Goal: Information Seeking & Learning: Learn about a topic

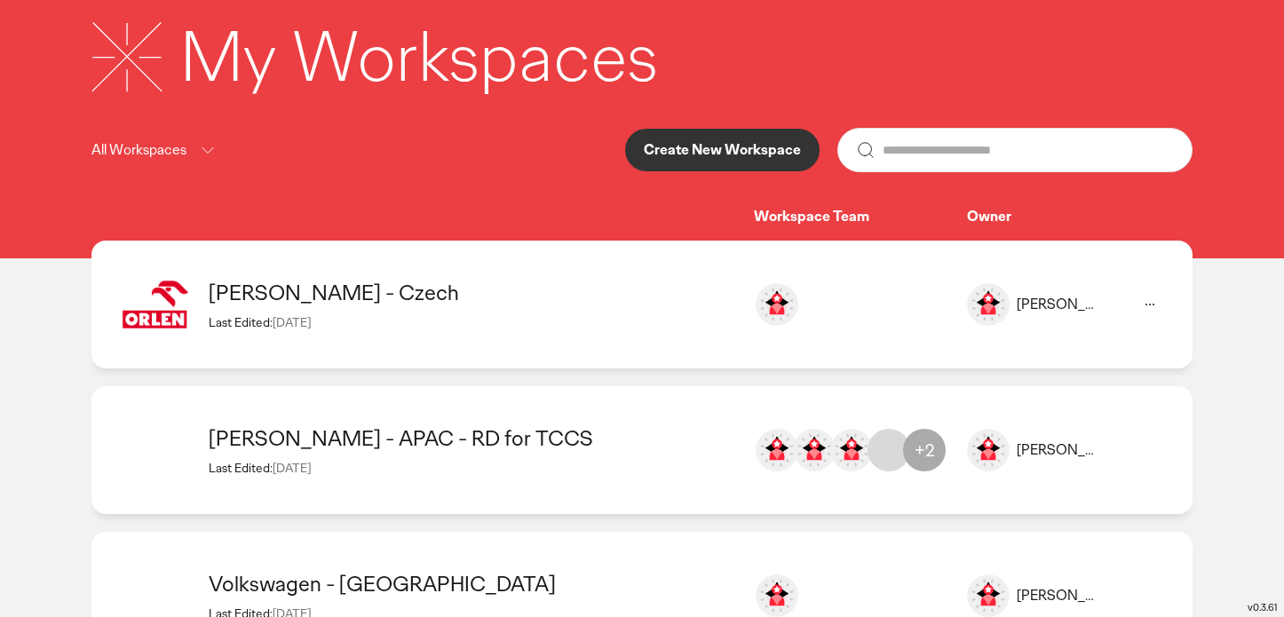
scroll to position [107, 0]
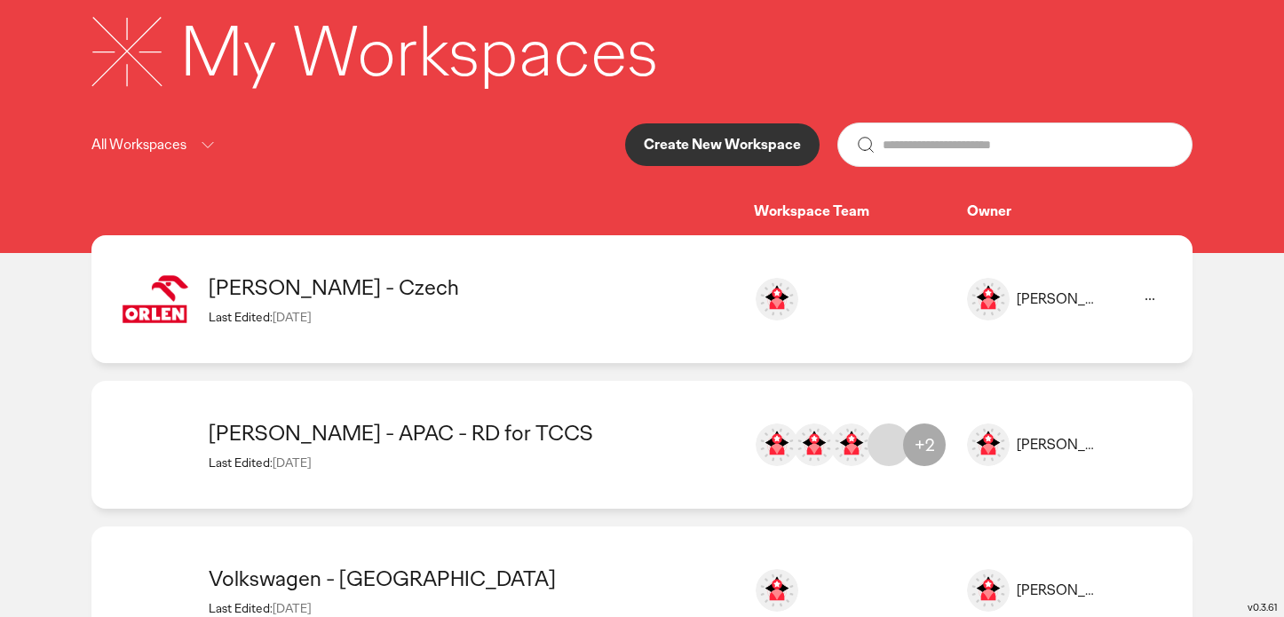
click at [236, 276] on div "[PERSON_NAME] - Czech" at bounding box center [473, 288] width 528 height 28
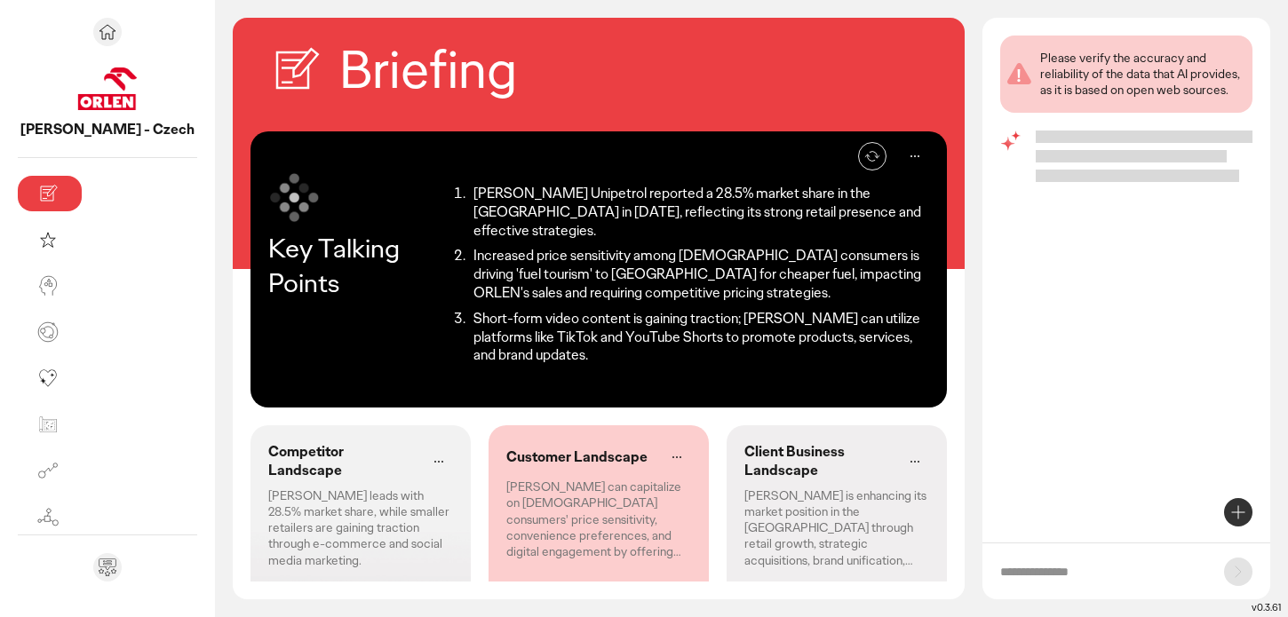
click at [537, 250] on li "Increased price sensitivity among [DEMOGRAPHIC_DATA] consumers is driving 'fuel…" at bounding box center [698, 274] width 461 height 55
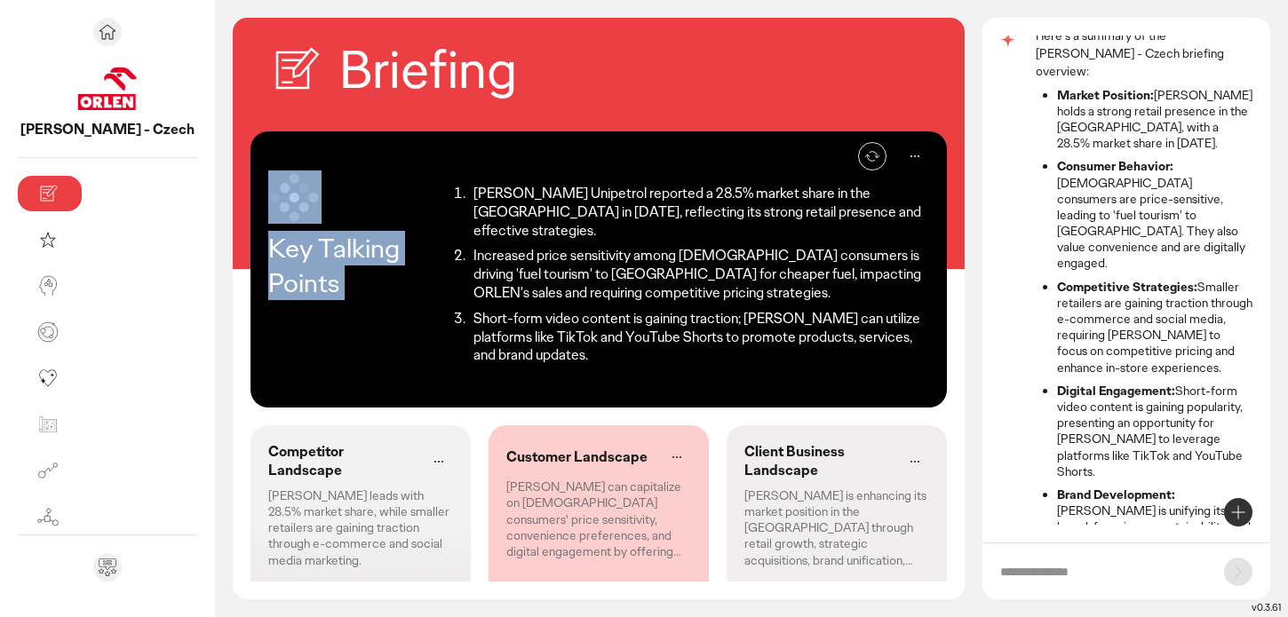
scroll to position [124, 0]
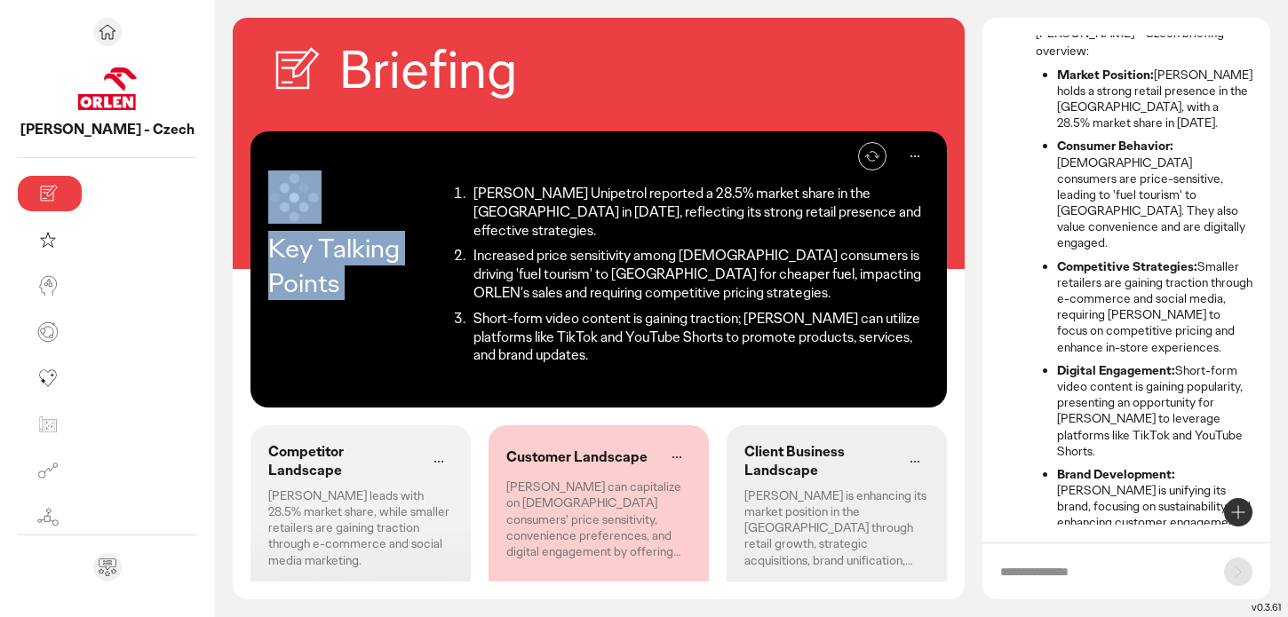
drag, startPoint x: 356, startPoint y: 185, endPoint x: 793, endPoint y: 166, distance: 437.4
click at [793, 166] on div "Re-generate Key Talking Points [PERSON_NAME] Unipetrol reported a 28.5% market …" at bounding box center [598, 269] width 696 height 276
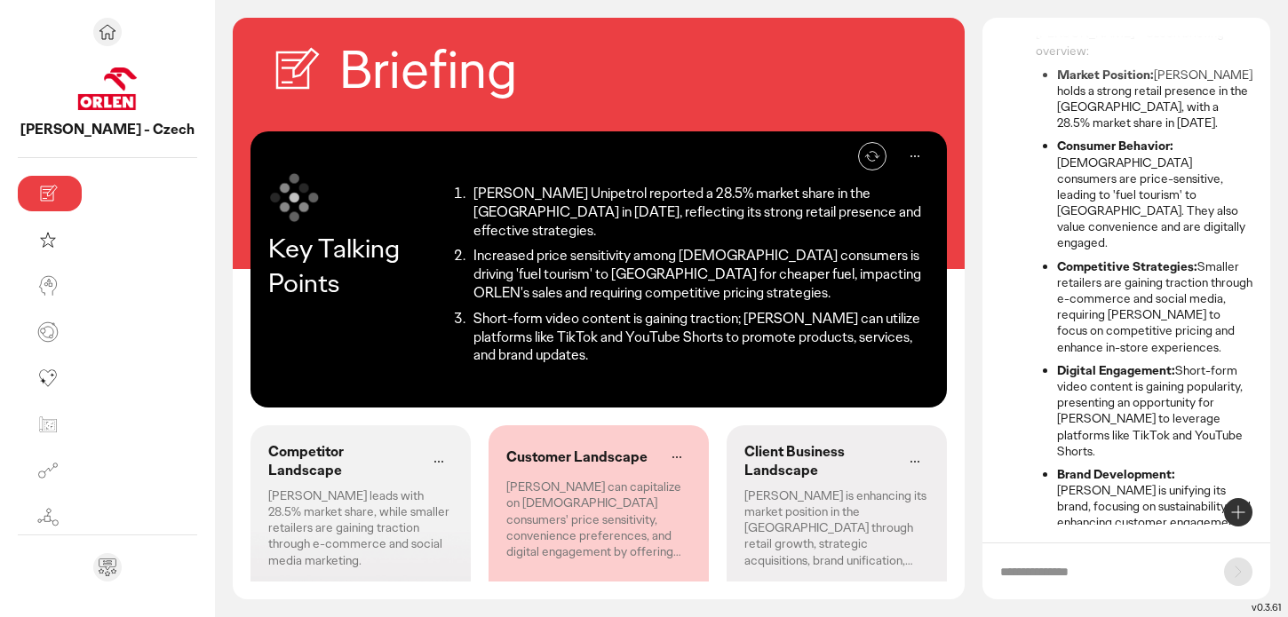
click at [798, 187] on li "[PERSON_NAME] Unipetrol reported a 28.5% market share in the [GEOGRAPHIC_DATA] …" at bounding box center [698, 212] width 461 height 55
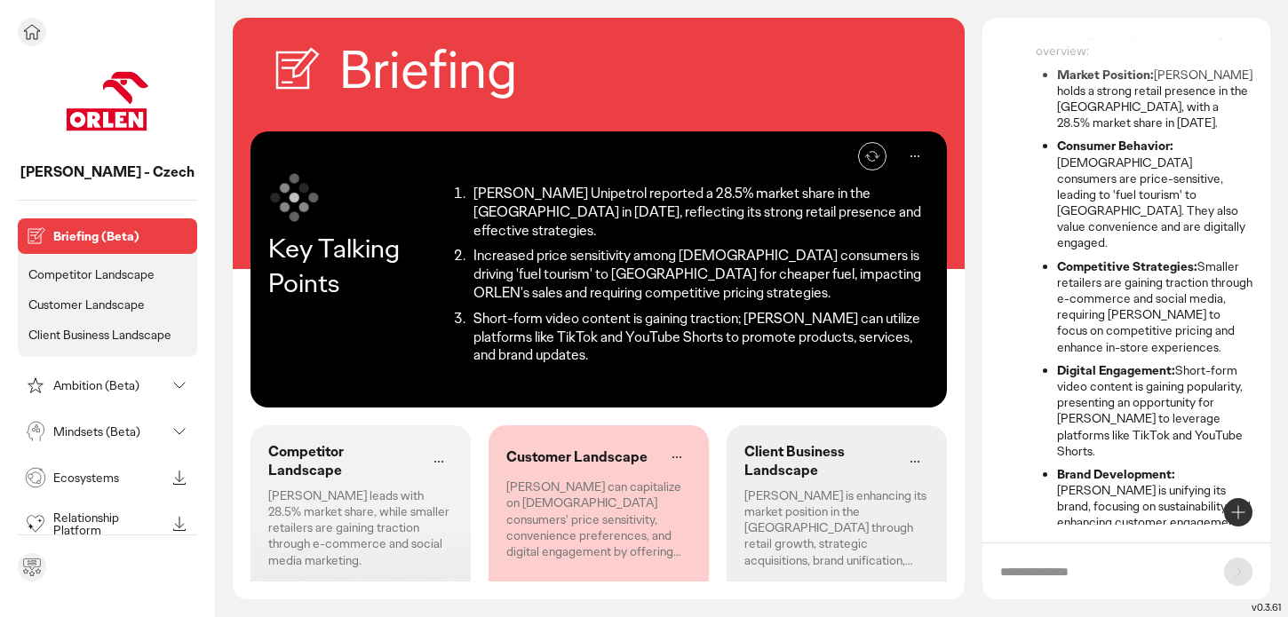
click at [115, 275] on p "Competitor Landscape" at bounding box center [91, 274] width 126 height 16
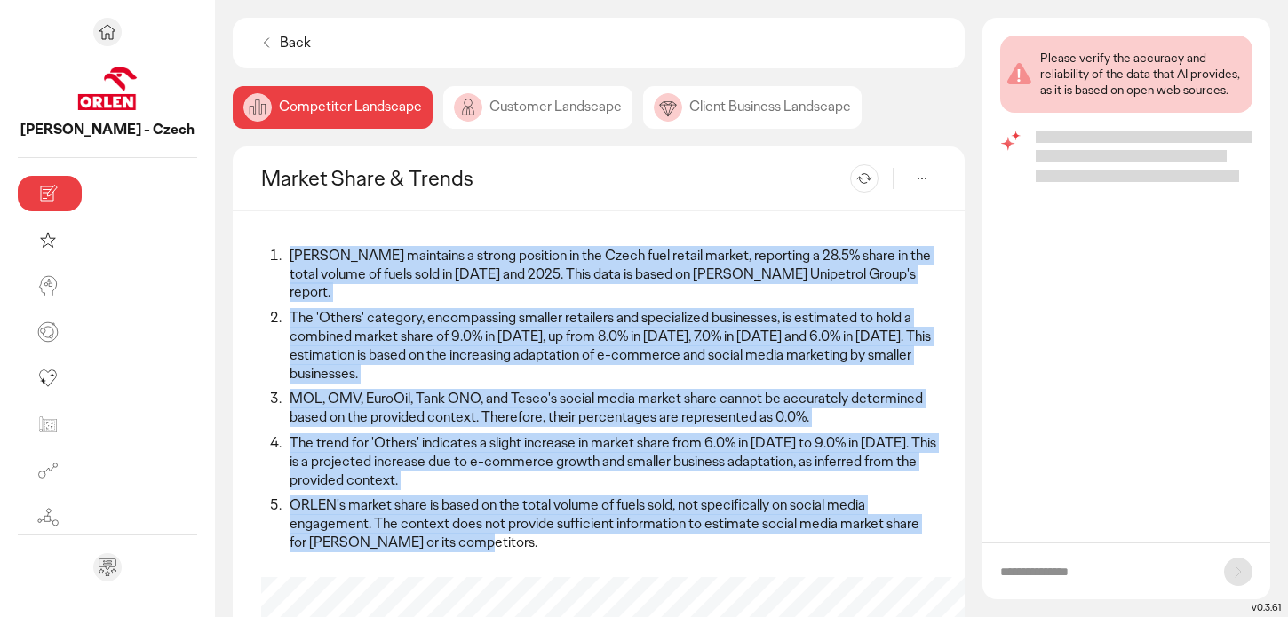
drag, startPoint x: 177, startPoint y: 246, endPoint x: 962, endPoint y: 461, distance: 814.0
copy ol "[PERSON_NAME] maintains a strong position in the Czech fuel retail market, repo…"
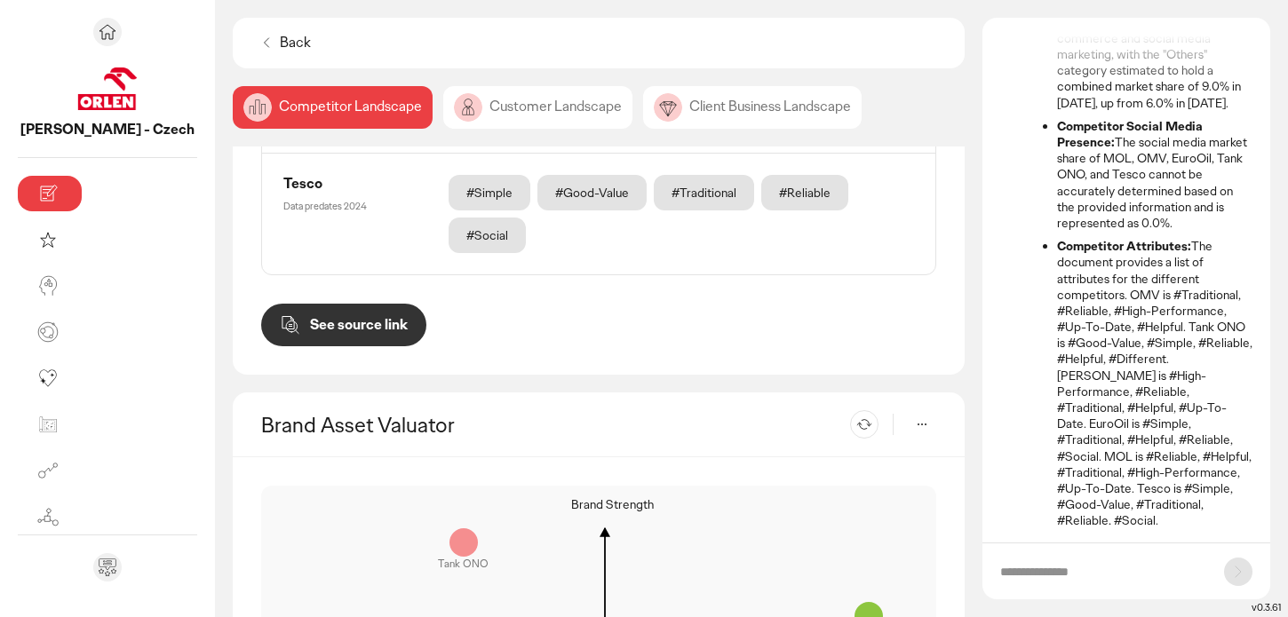
scroll to position [1665, 0]
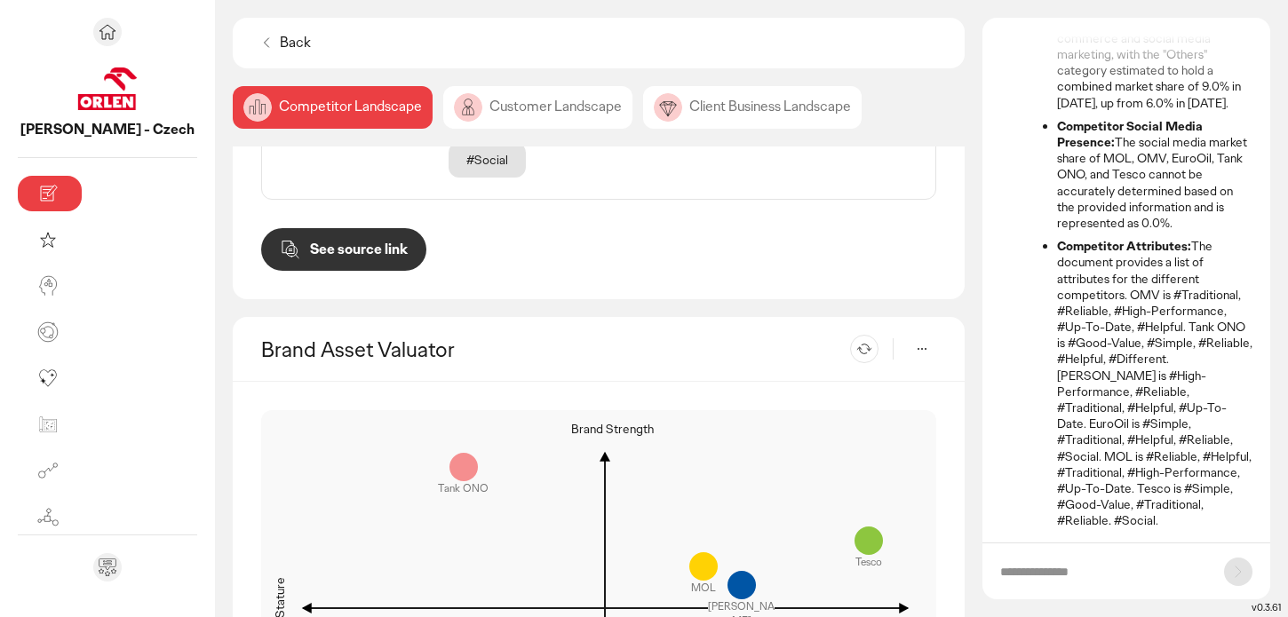
click at [445, 109] on div "Customer Landscape" at bounding box center [537, 107] width 189 height 43
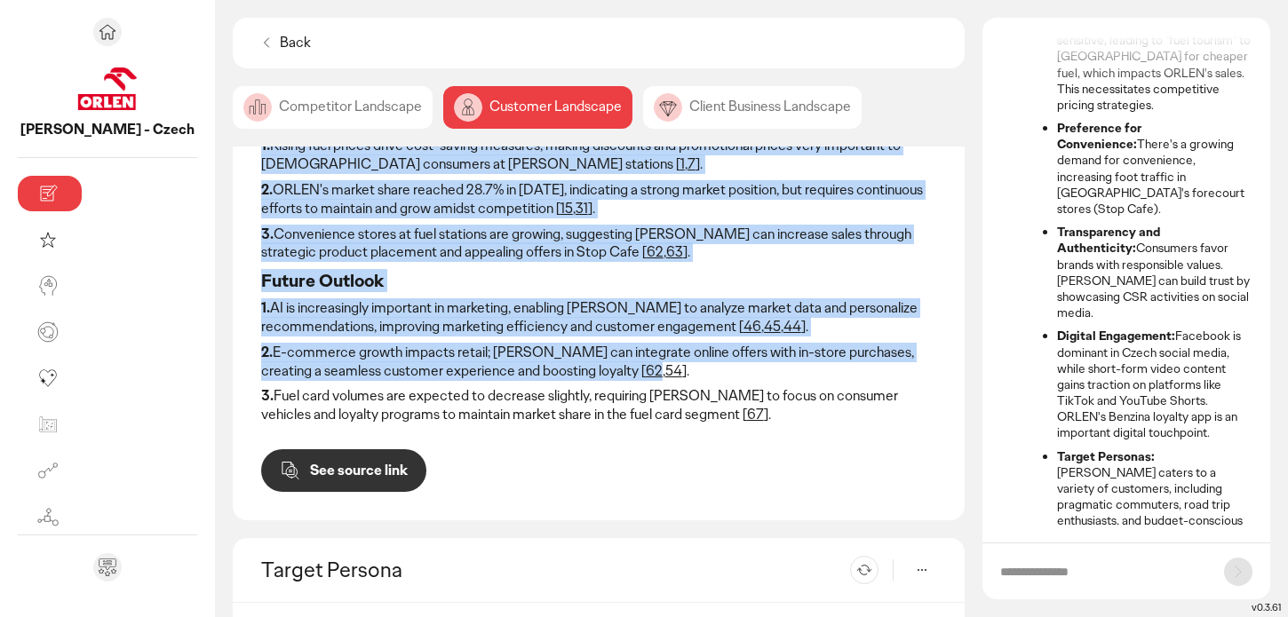
scroll to position [512, 0]
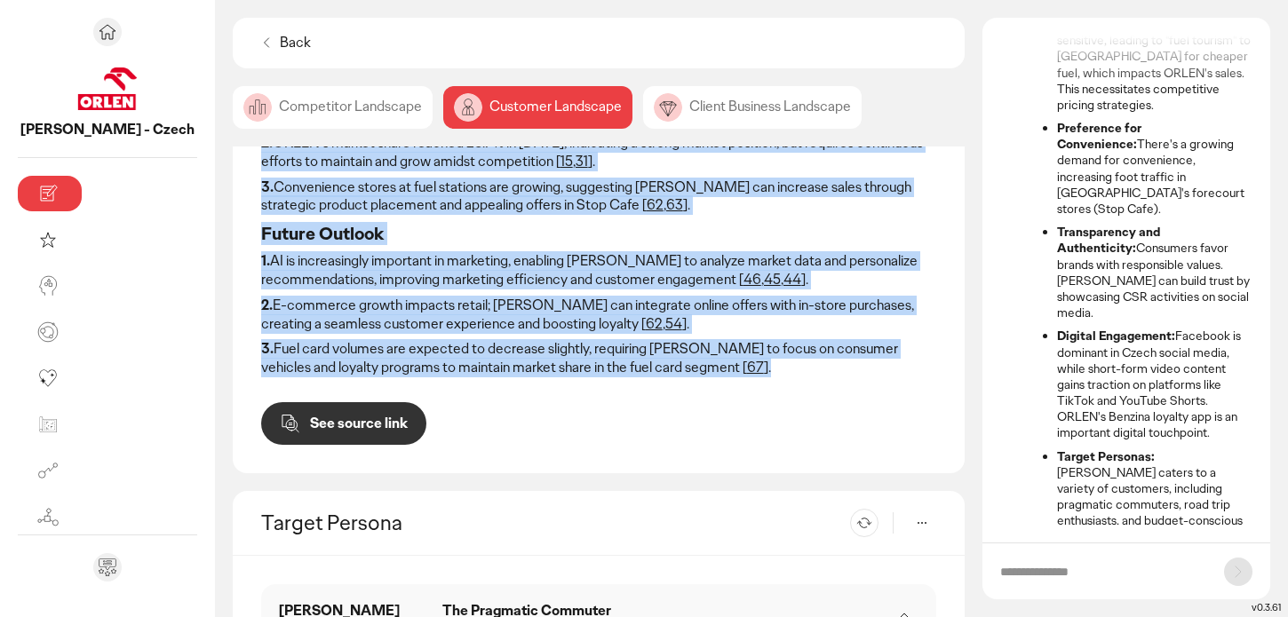
drag, startPoint x: 133, startPoint y: 247, endPoint x: 503, endPoint y: 371, distance: 389.8
click at [503, 371] on div "Behavioral Trends 1. Czech consumers show increased price sensitivity, driving …" at bounding box center [599, 87] width 732 height 774
copy div "Behavioral Trends 1. Czech consumers show increased price sensitivity, driving …"
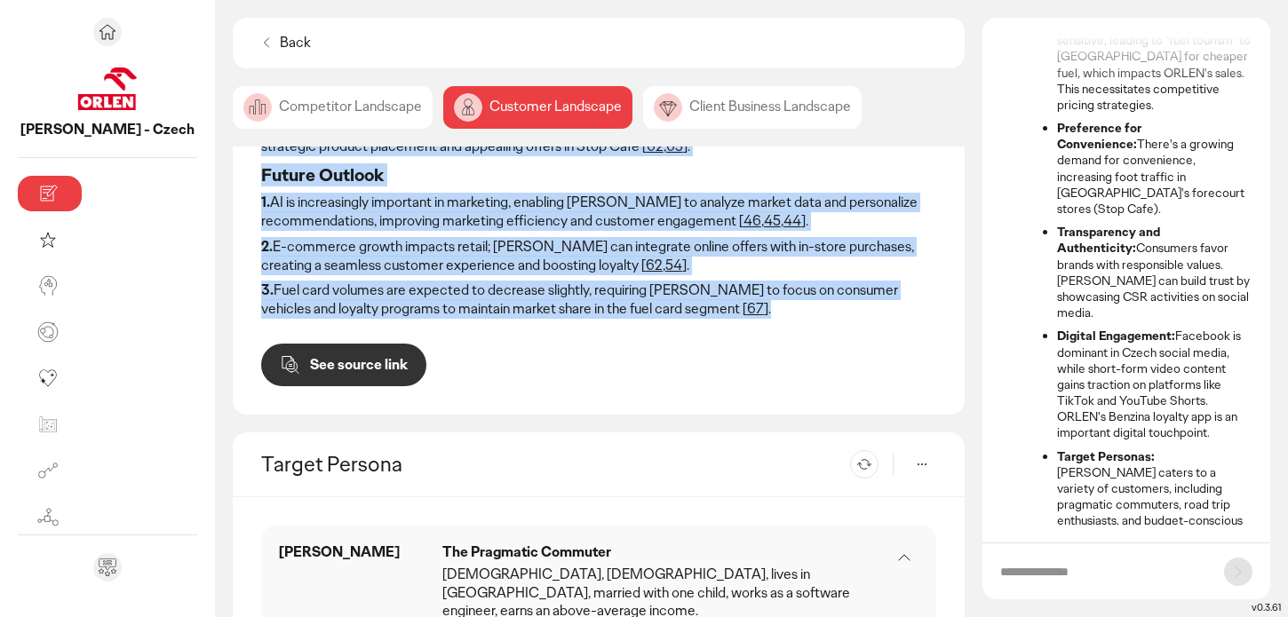
scroll to position [582, 0]
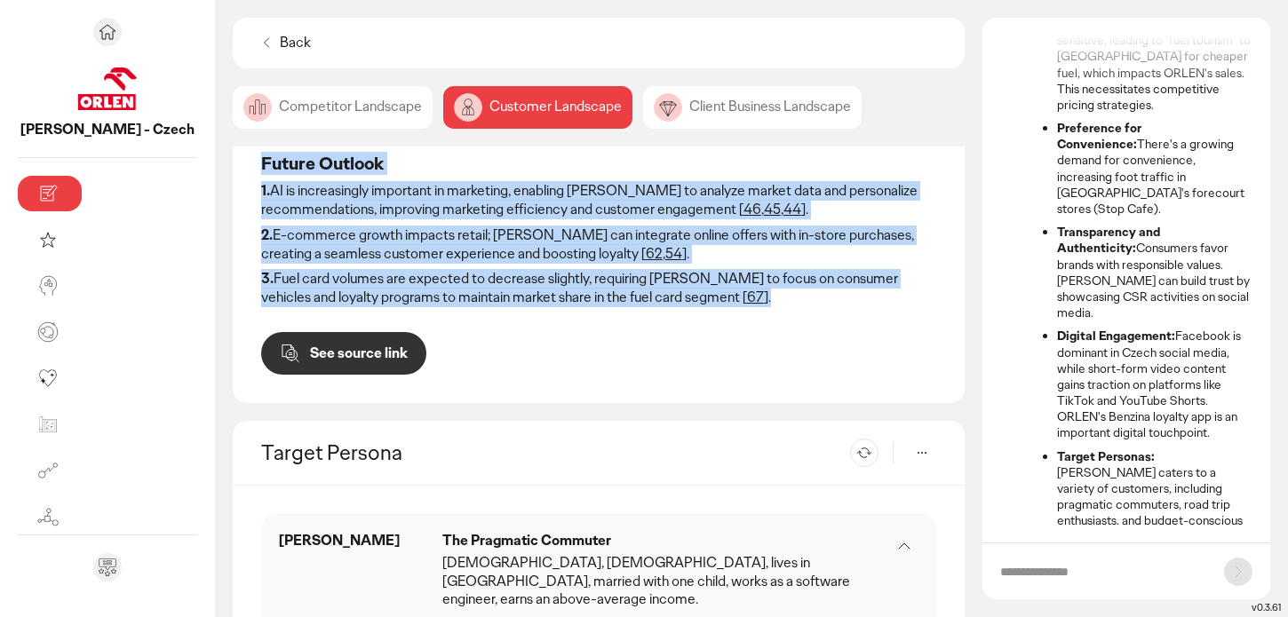
click at [310, 355] on p "See source link" at bounding box center [359, 353] width 98 height 14
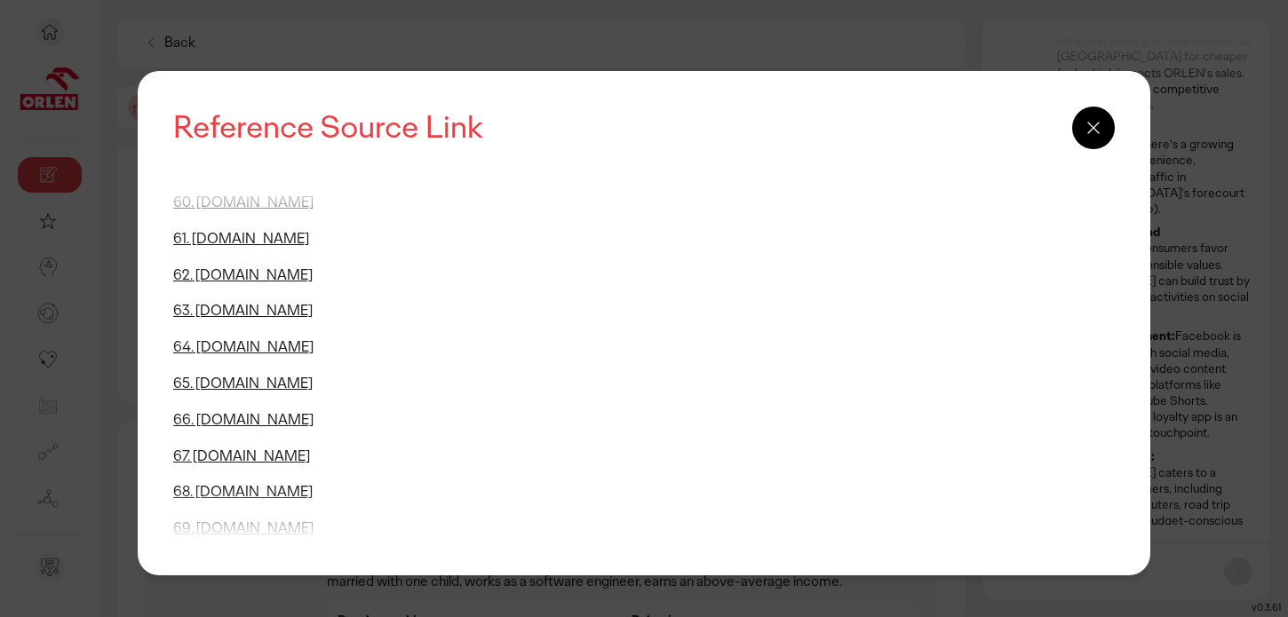
scroll to position [2117, 0]
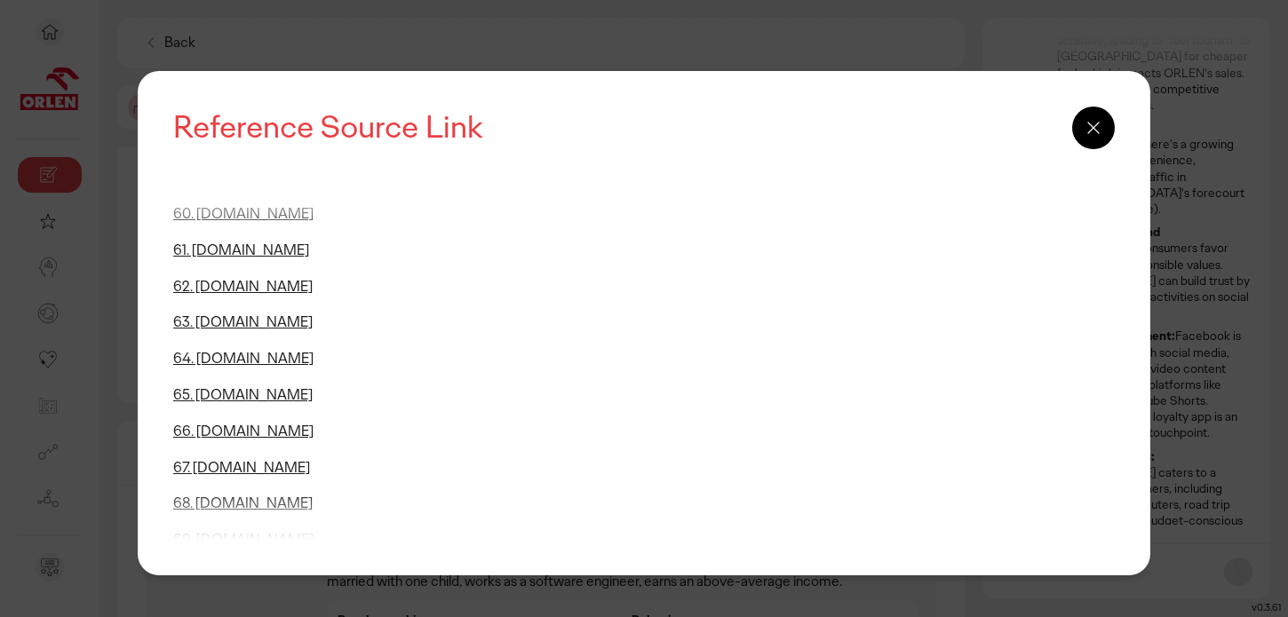
click at [1085, 132] on icon at bounding box center [1093, 127] width 21 height 21
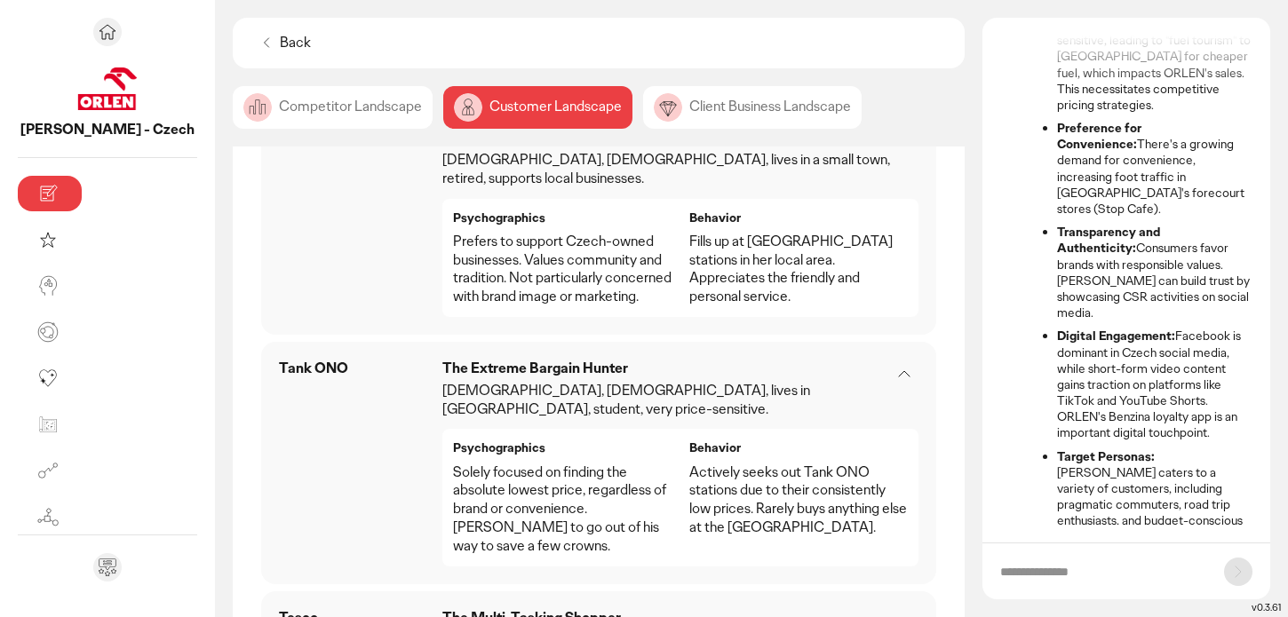
scroll to position [2338, 0]
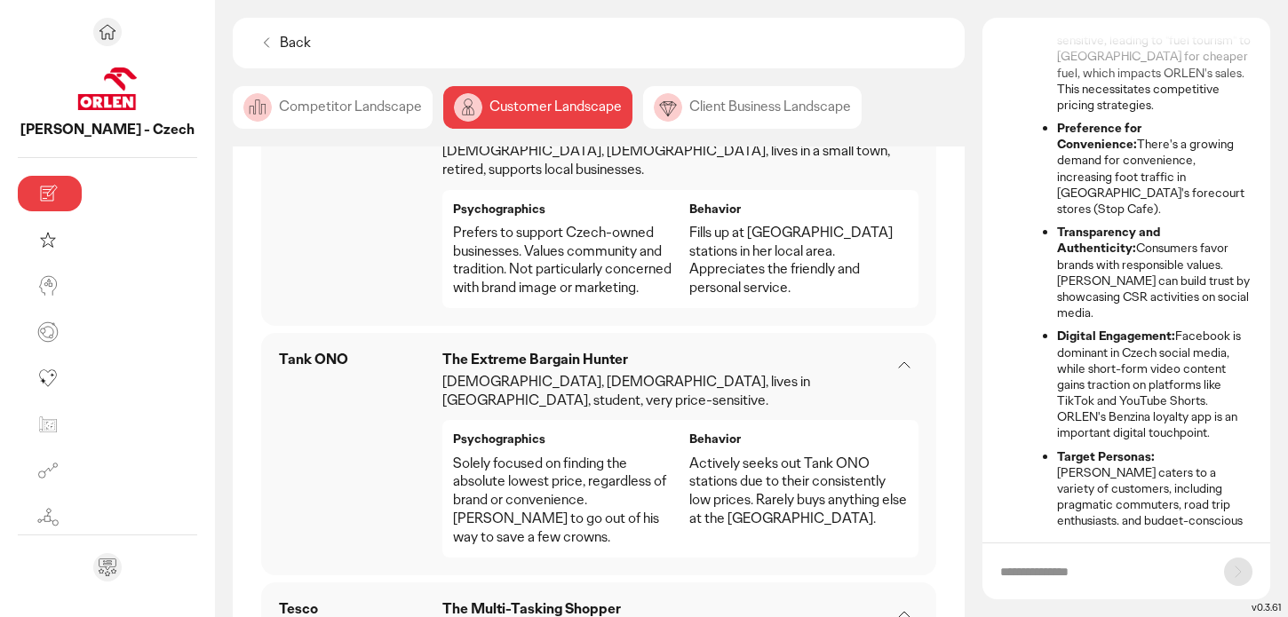
click at [653, 131] on div "Back Competitor Landscape Customer Landscape Client Business Landscape Consumer…" at bounding box center [599, 317] width 732 height 599
click at [643, 101] on div "Client Business Landscape" at bounding box center [752, 107] width 218 height 43
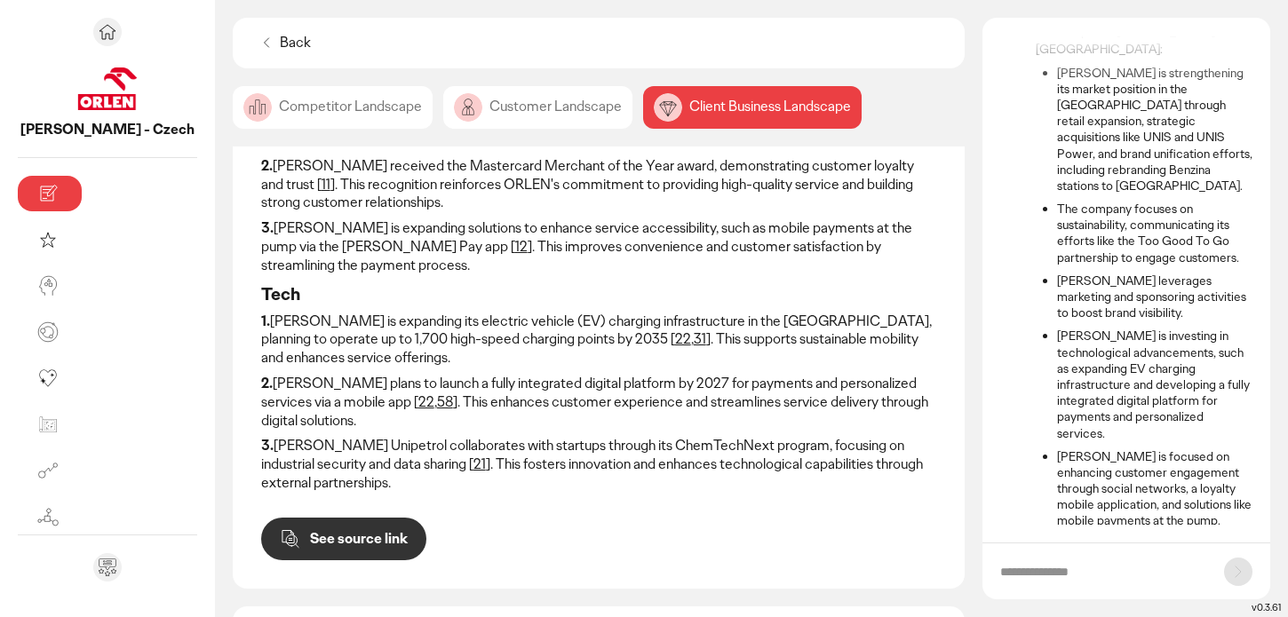
scroll to position [675, 0]
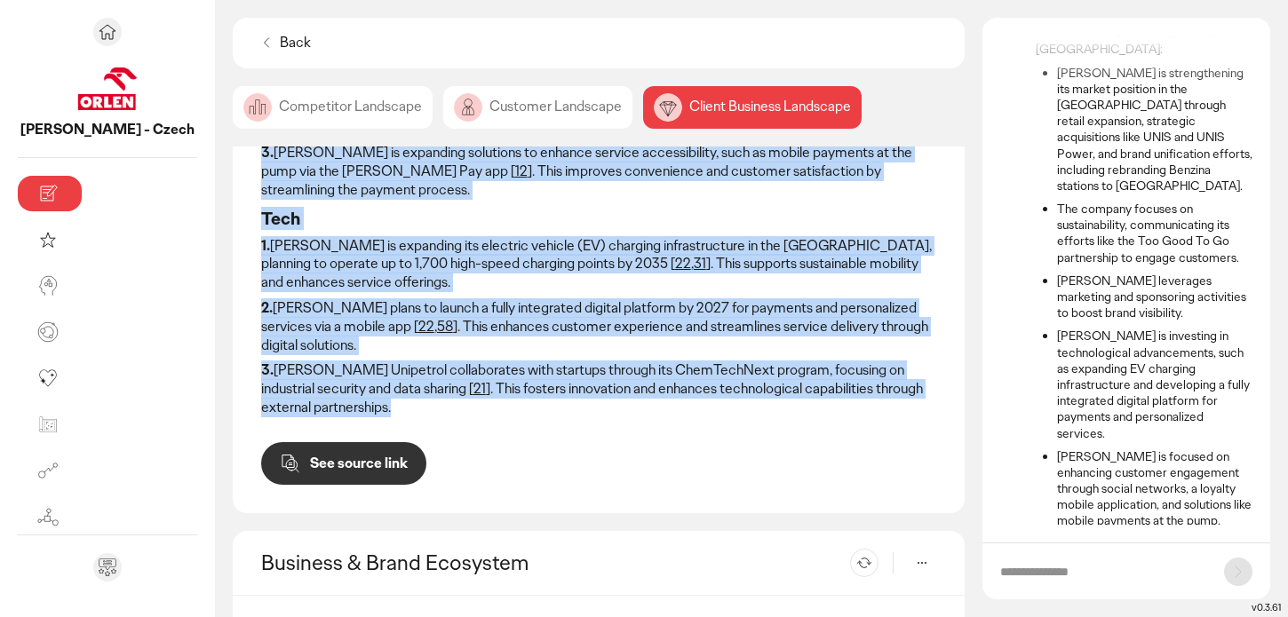
drag, startPoint x: 147, startPoint y: 257, endPoint x: 802, endPoint y: 228, distance: 655.2
copy div "Business 1. [PERSON_NAME] Unipetrol increased its market share in the [GEOGRAPH…"
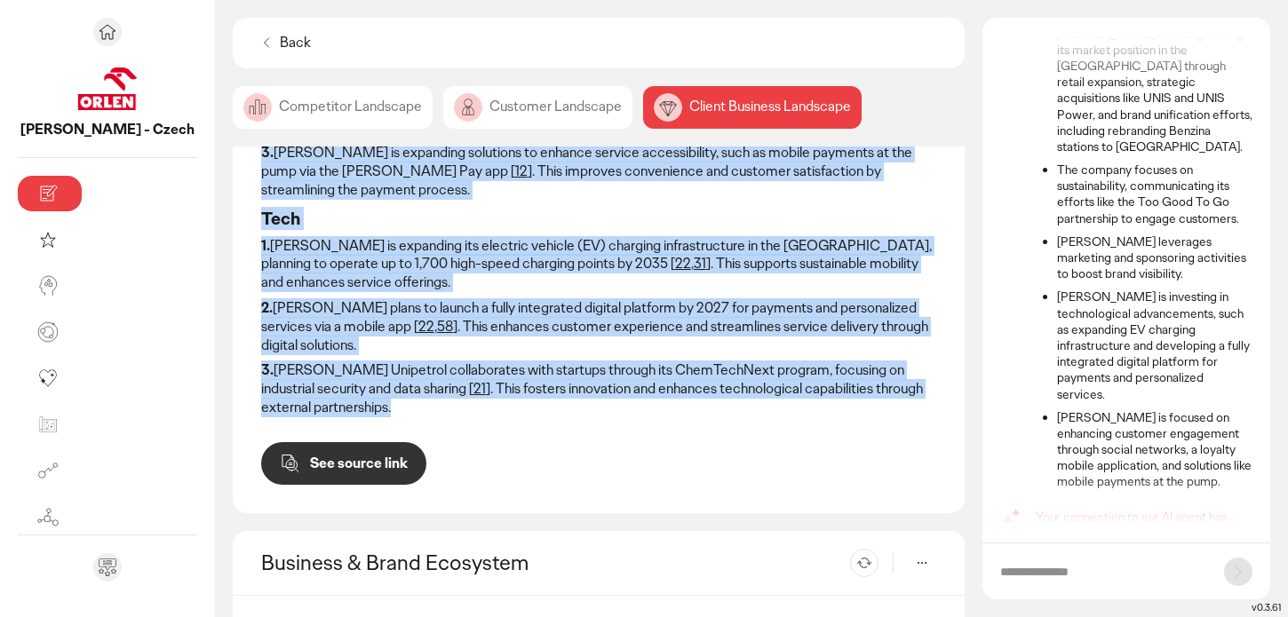
scroll to position [197, 0]
